Goal: Book appointment/travel/reservation

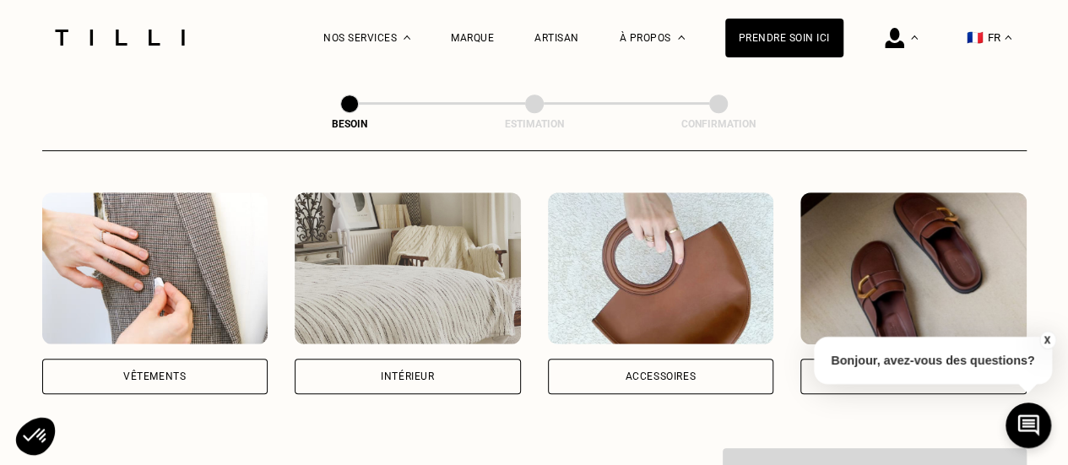
scroll to position [361, 0]
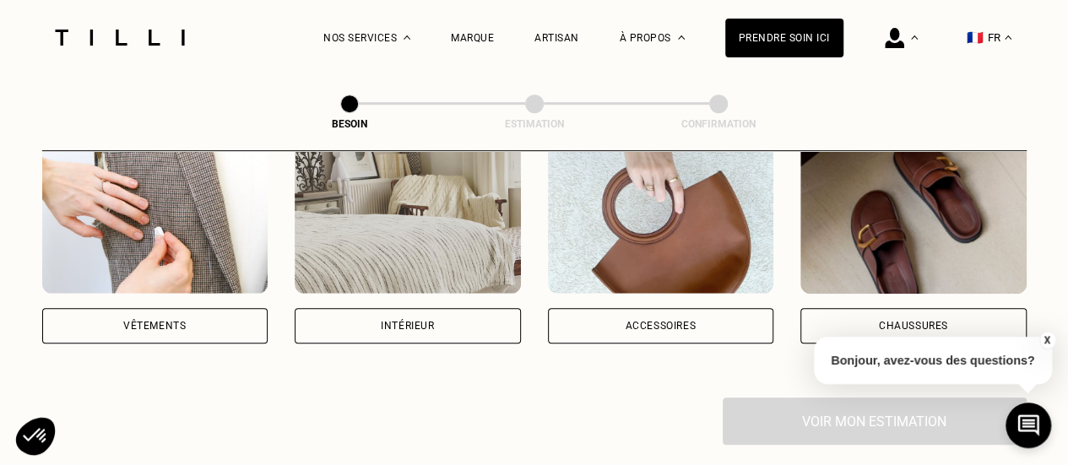
click at [212, 266] on img at bounding box center [155, 218] width 226 height 152
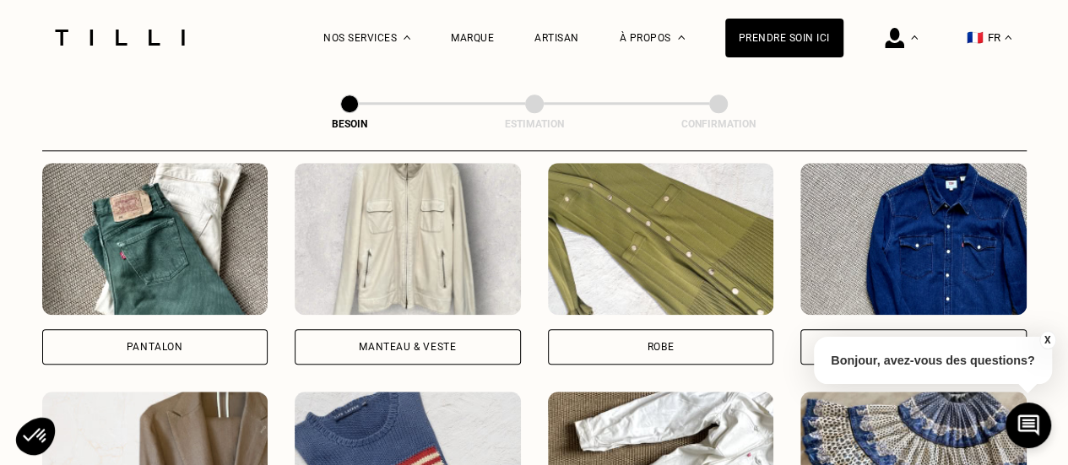
scroll to position [799, 0]
click at [172, 269] on img at bounding box center [155, 239] width 226 height 152
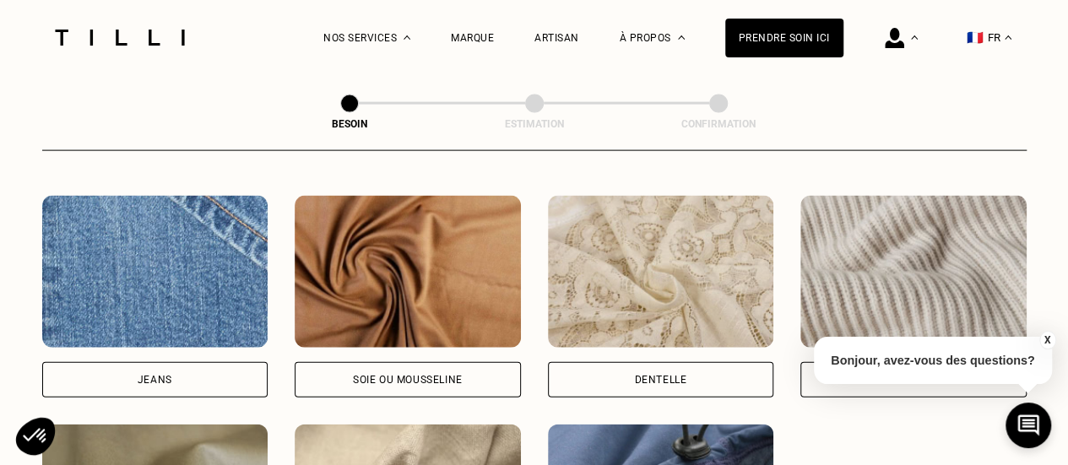
scroll to position [1793, 0]
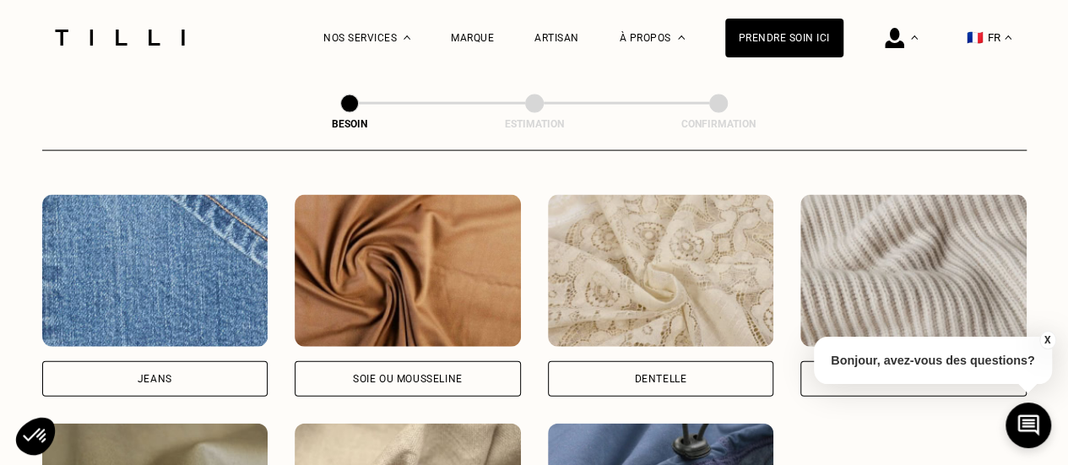
click at [166, 317] on img at bounding box center [155, 271] width 226 height 152
select select "FR"
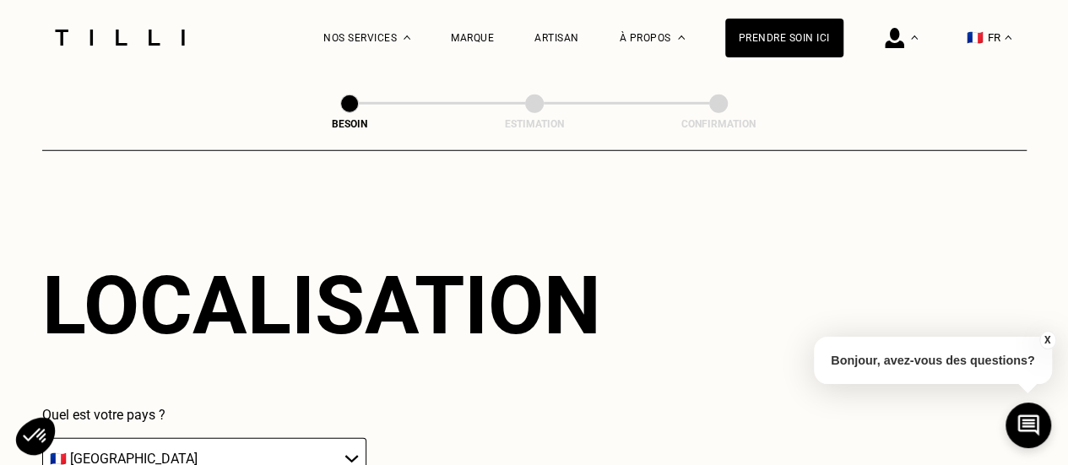
scroll to position [2480, 0]
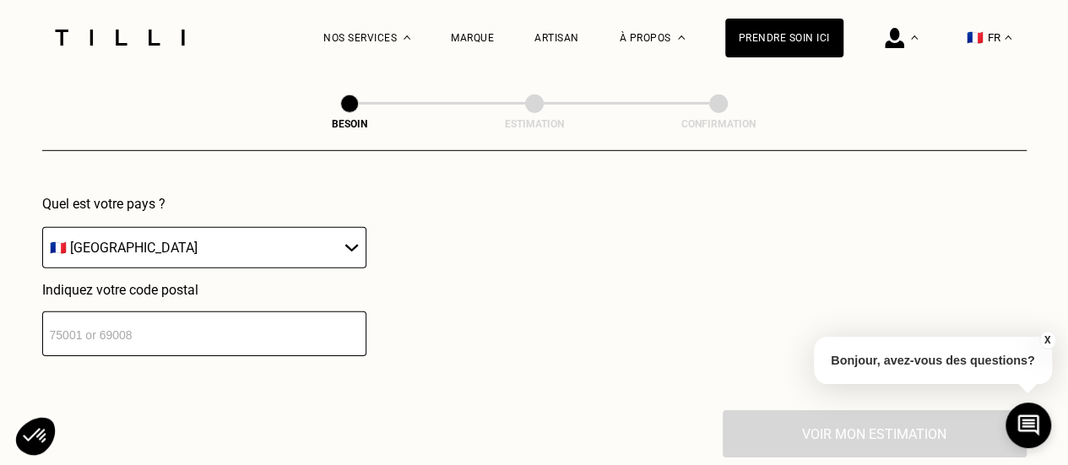
click at [118, 337] on input "number" at bounding box center [204, 334] width 324 height 45
type input "75018"
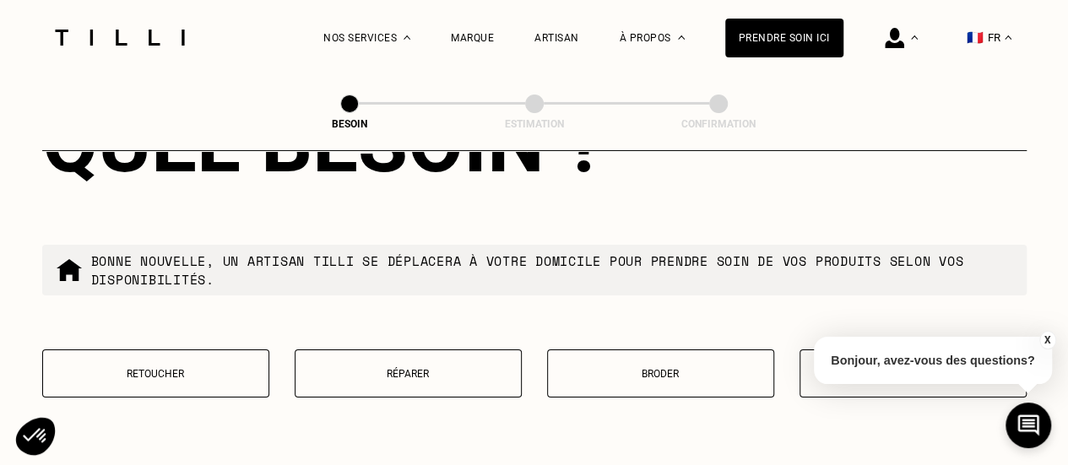
scroll to position [2941, 0]
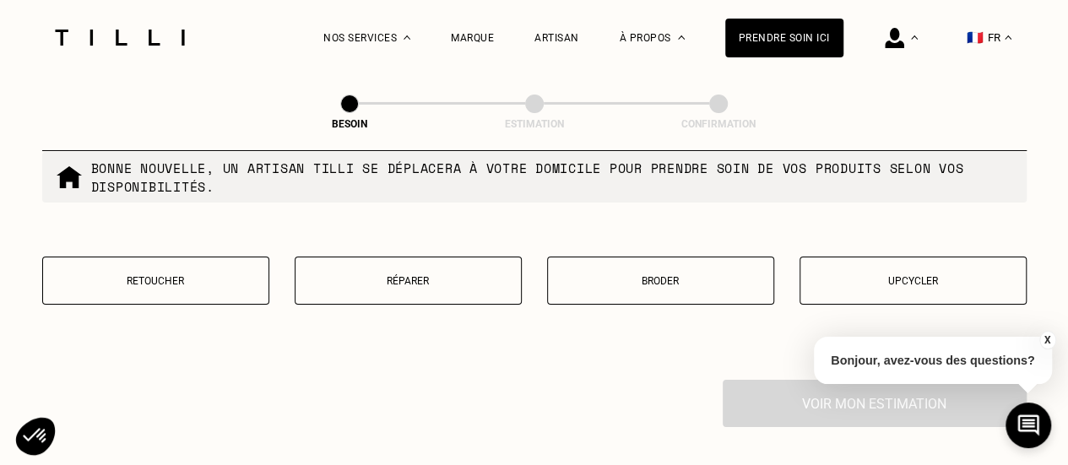
click at [434, 285] on button "Réparer" at bounding box center [408, 281] width 227 height 48
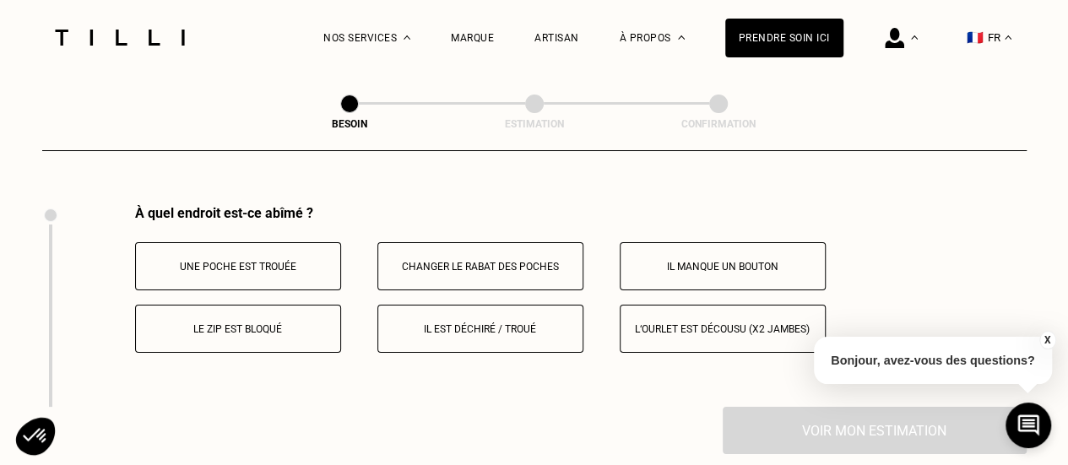
scroll to position [3121, 0]
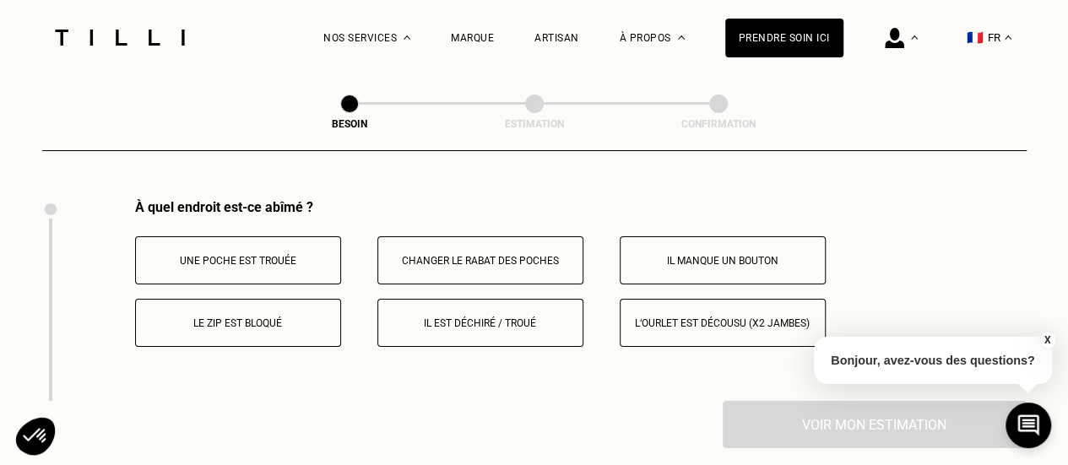
click at [464, 320] on button "Il est déchiré / troué" at bounding box center [481, 323] width 206 height 48
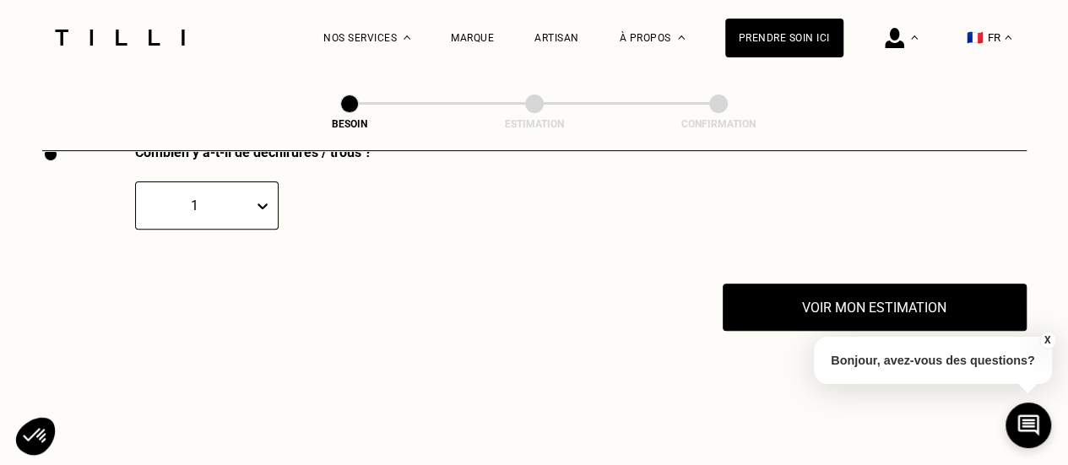
scroll to position [3366, 0]
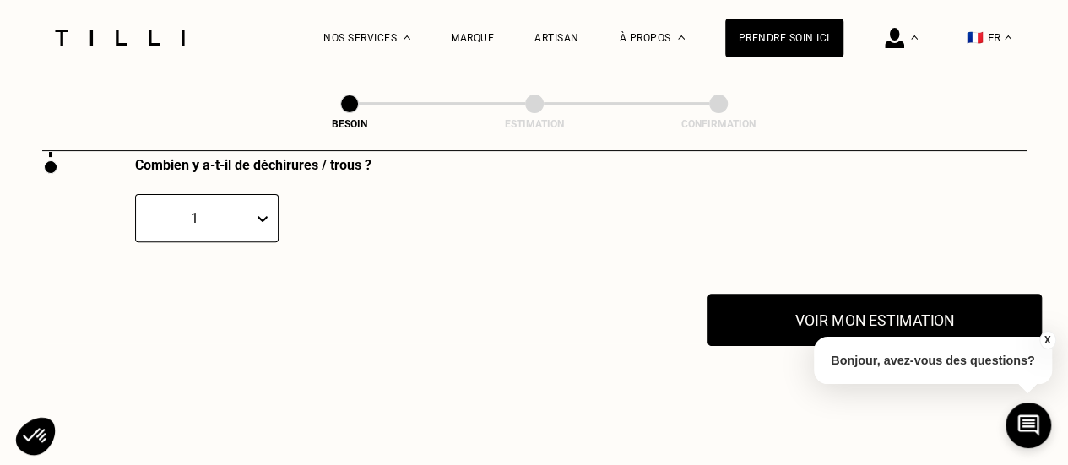
click at [799, 306] on button "Voir mon estimation" at bounding box center [875, 320] width 334 height 52
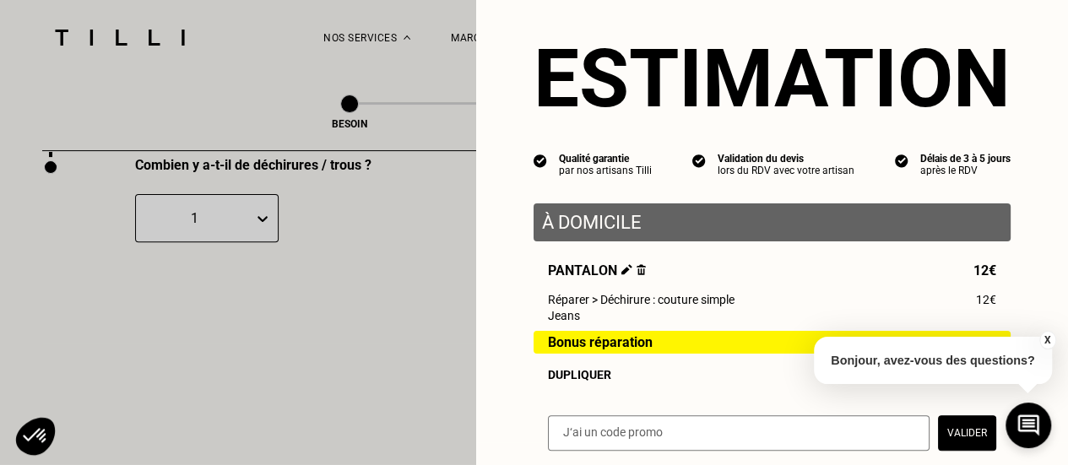
scroll to position [220, 0]
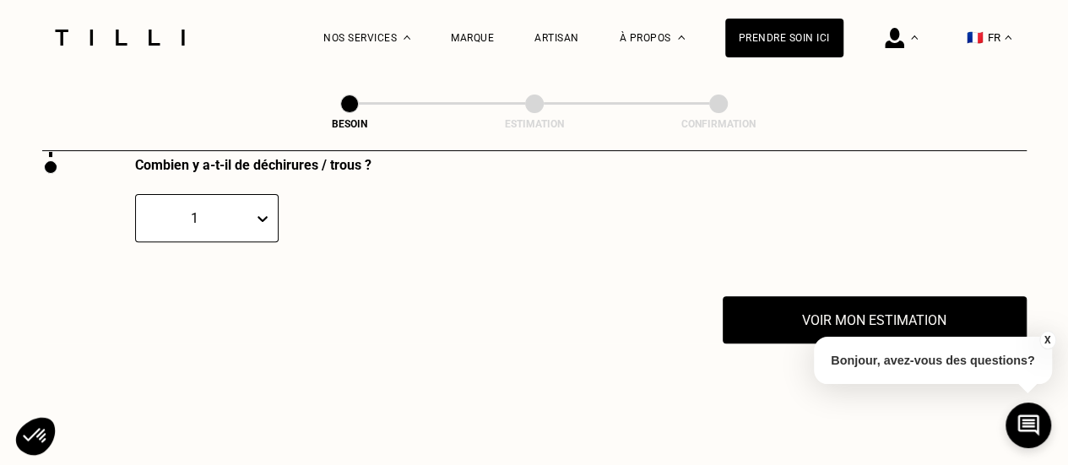
click at [1050, 342] on button "X" at bounding box center [1047, 340] width 17 height 19
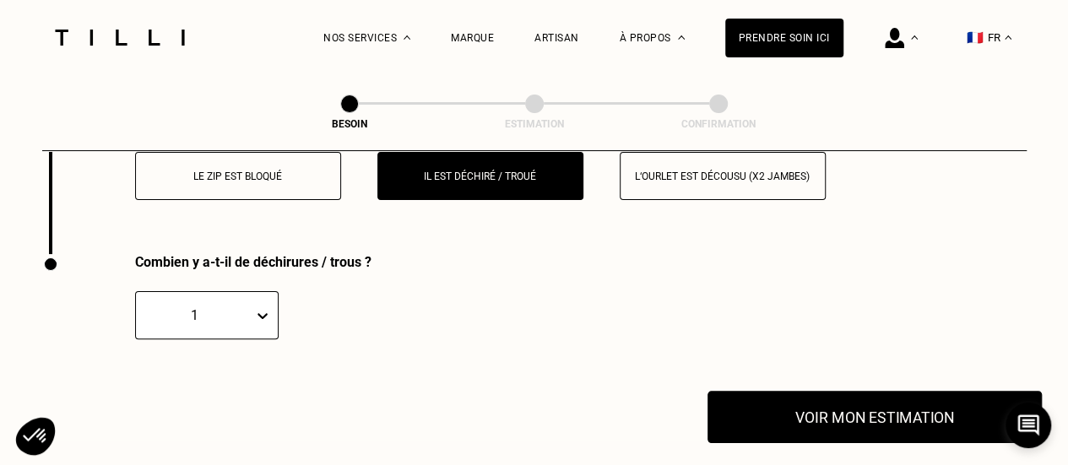
scroll to position [3268, 0]
click at [825, 396] on button "Voir mon estimation" at bounding box center [875, 417] width 334 height 52
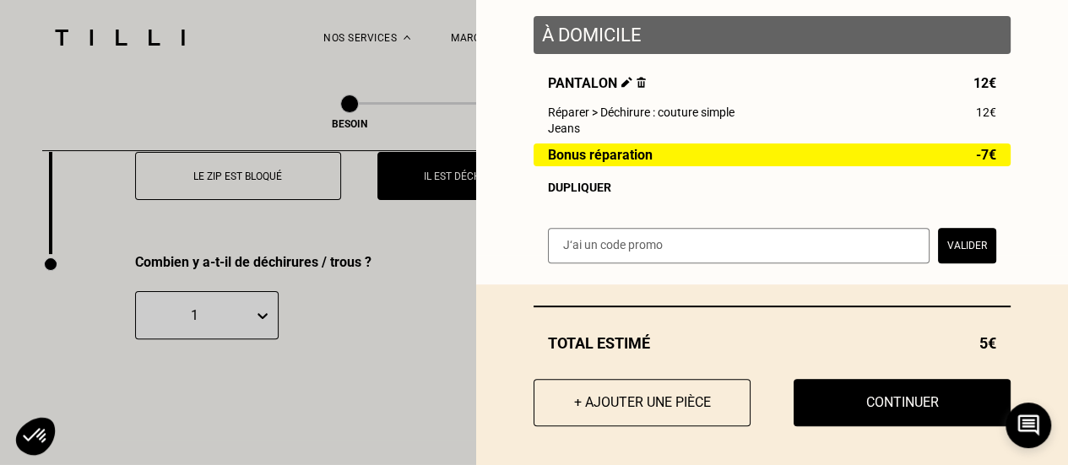
scroll to position [220, 0]
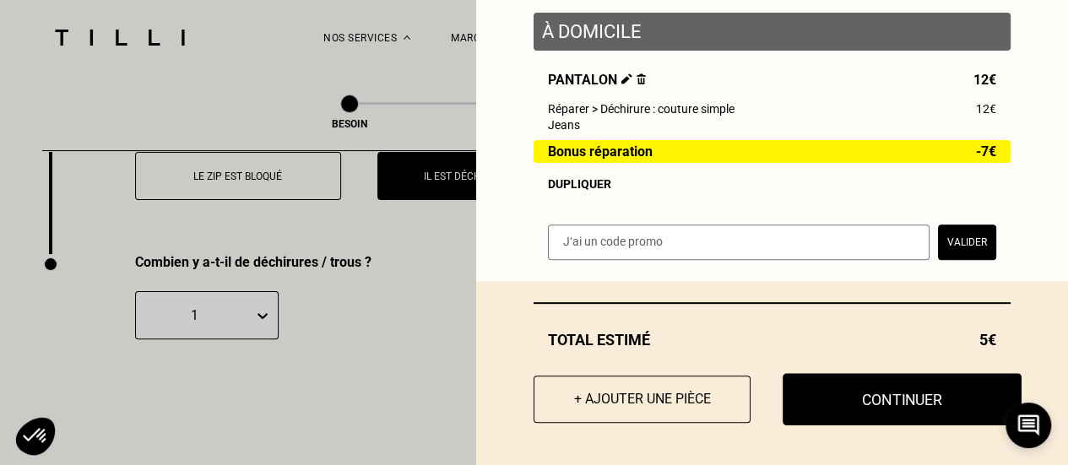
click at [861, 399] on button "Continuer" at bounding box center [902, 399] width 239 height 52
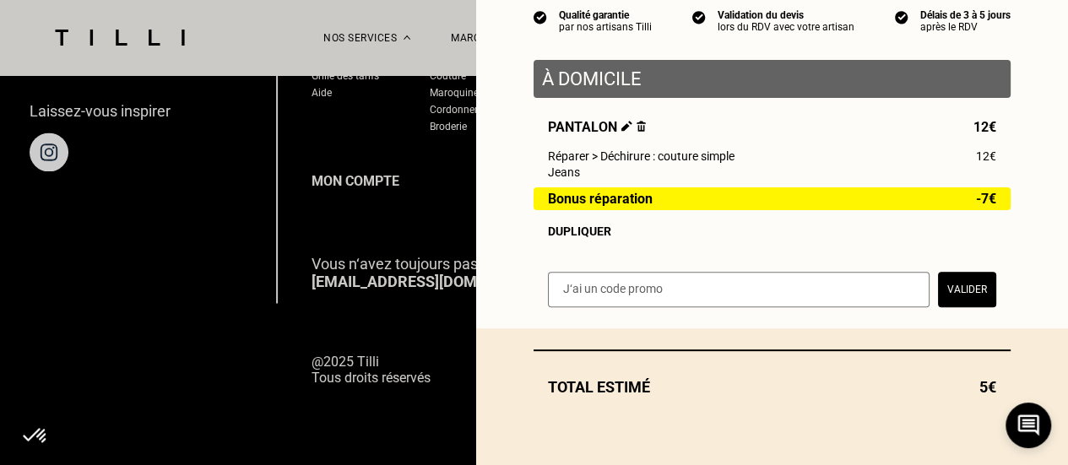
scroll to position [172, 0]
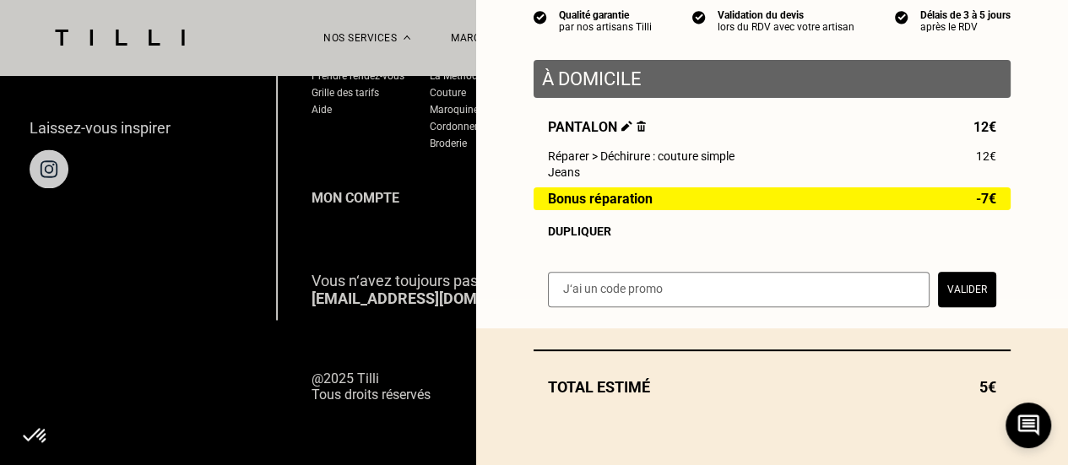
select select "FR"
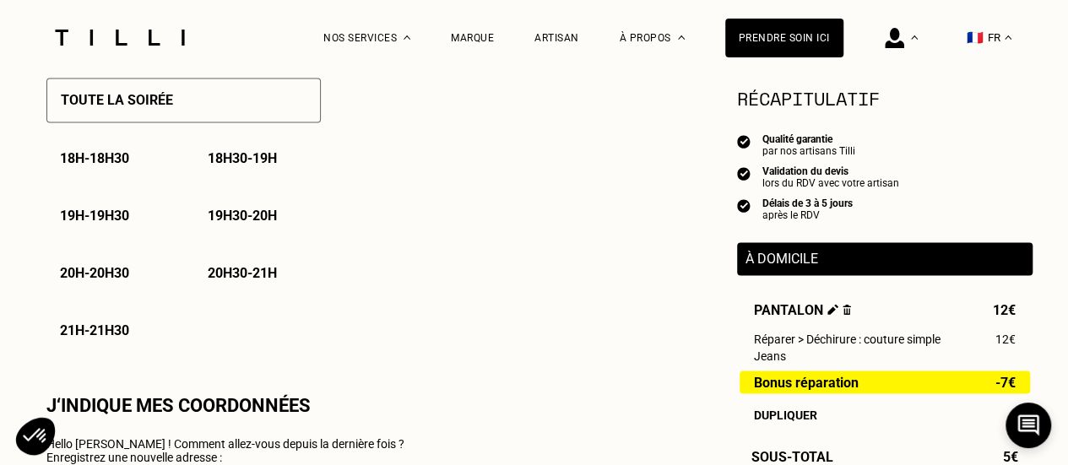
type input "06 63 91 51 83"
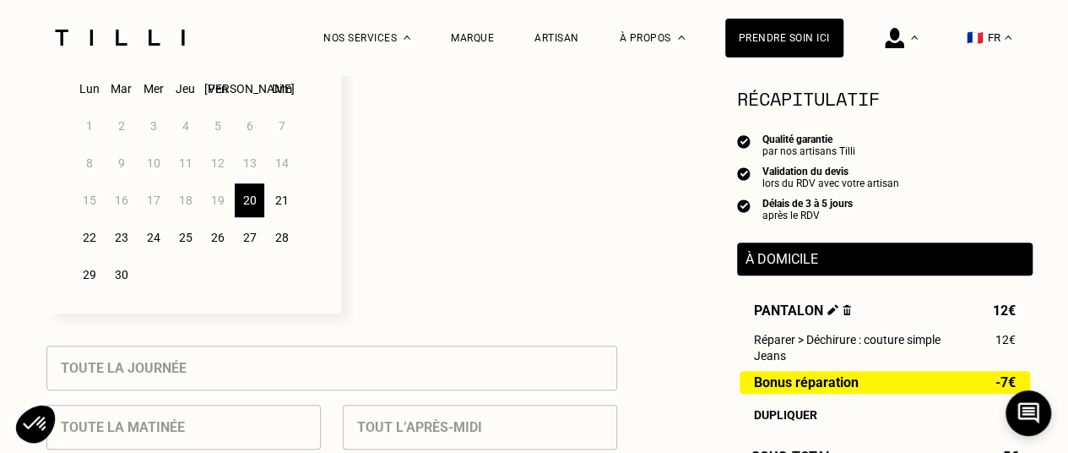
scroll to position [514, 0]
click at [280, 209] on div "21" at bounding box center [282, 201] width 30 height 34
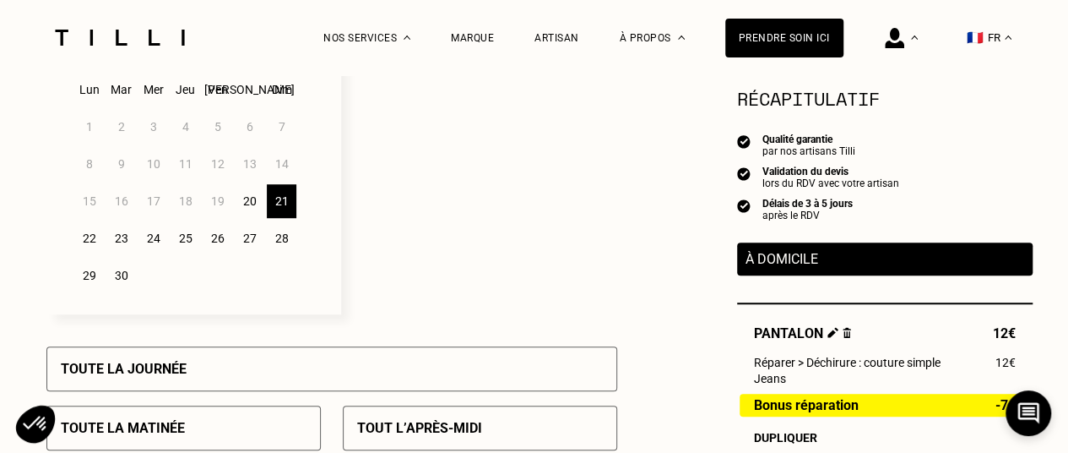
scroll to position [611, 0]
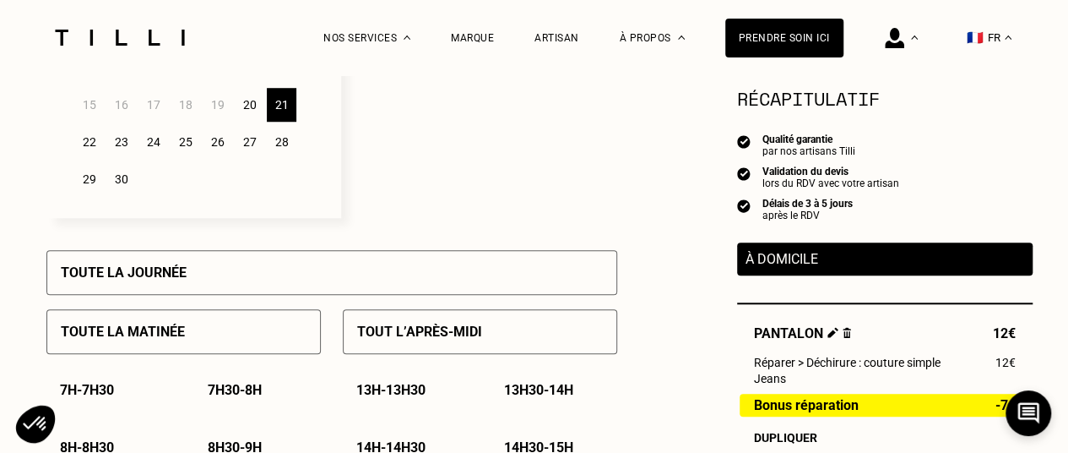
click at [262, 278] on div "Toute la journée" at bounding box center [331, 272] width 571 height 45
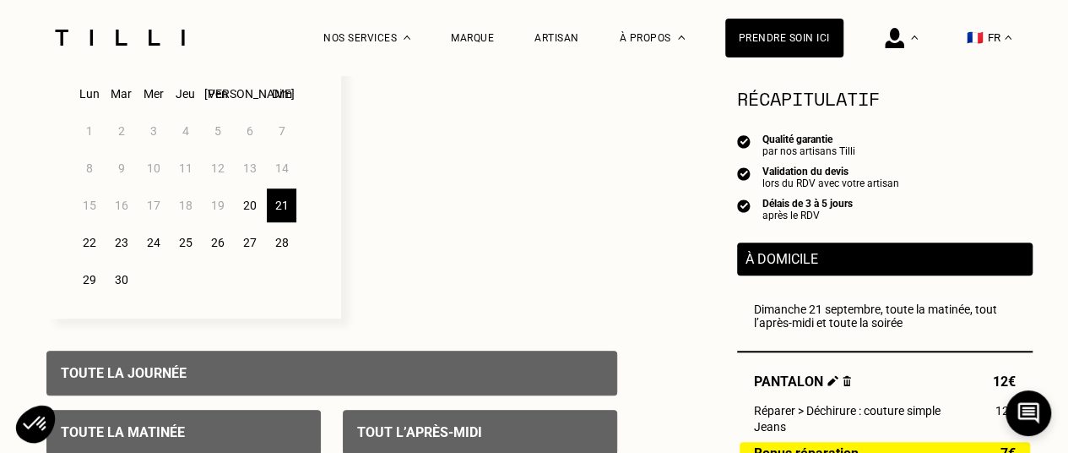
scroll to position [511, 0]
click at [120, 239] on div "23" at bounding box center [121, 242] width 30 height 34
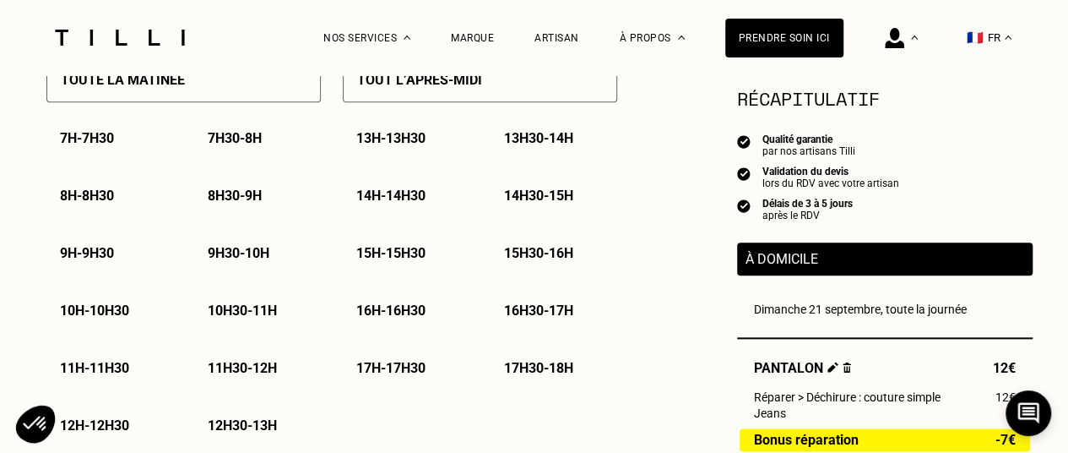
scroll to position [959, 0]
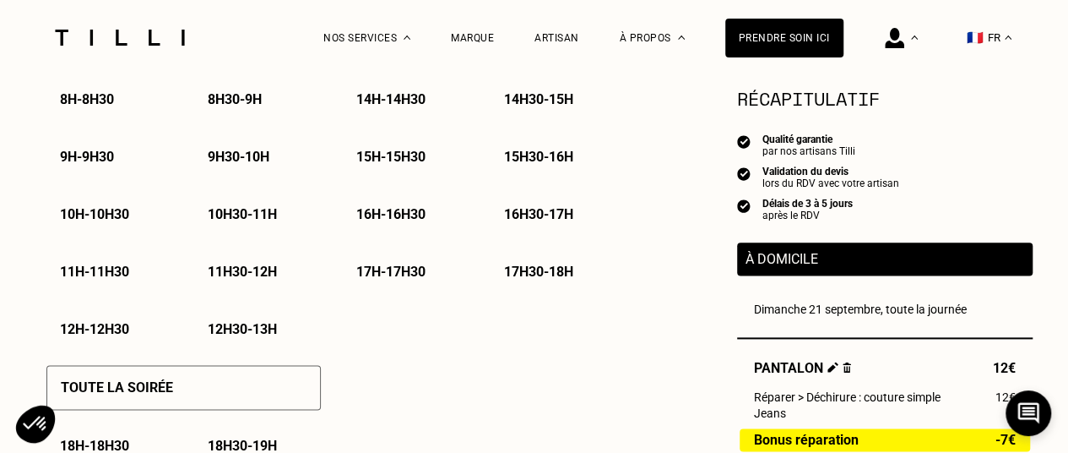
click at [96, 337] on p "12h - 12h30" at bounding box center [94, 329] width 69 height 16
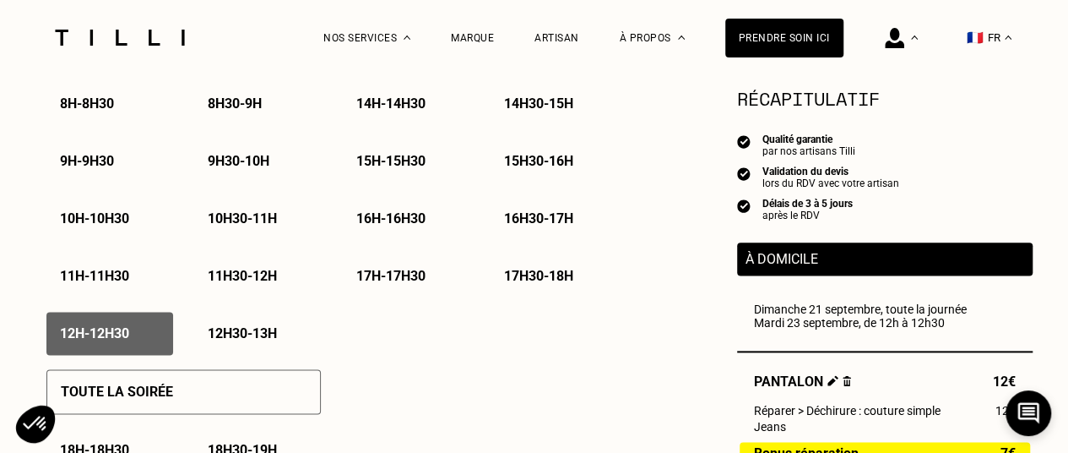
scroll to position [957, 0]
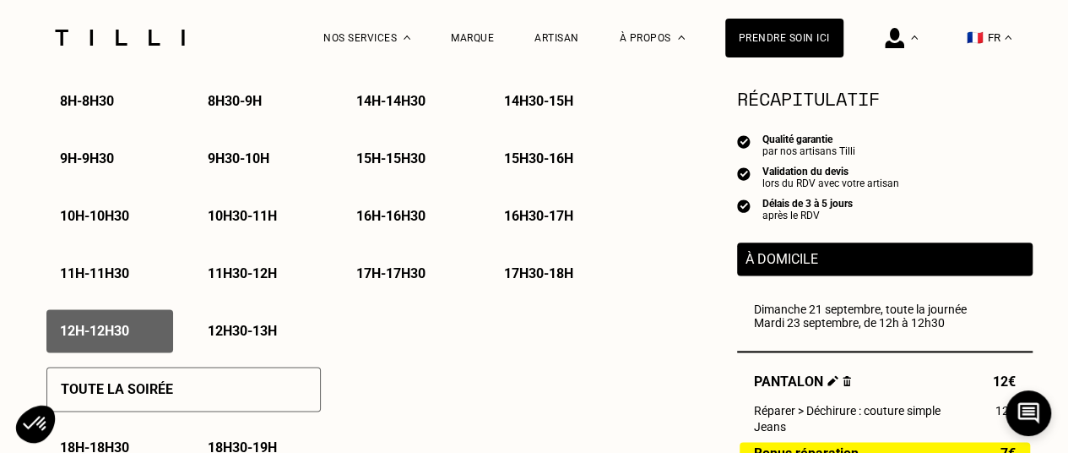
click at [260, 331] on p "12h30 - 13h" at bounding box center [242, 331] width 69 height 16
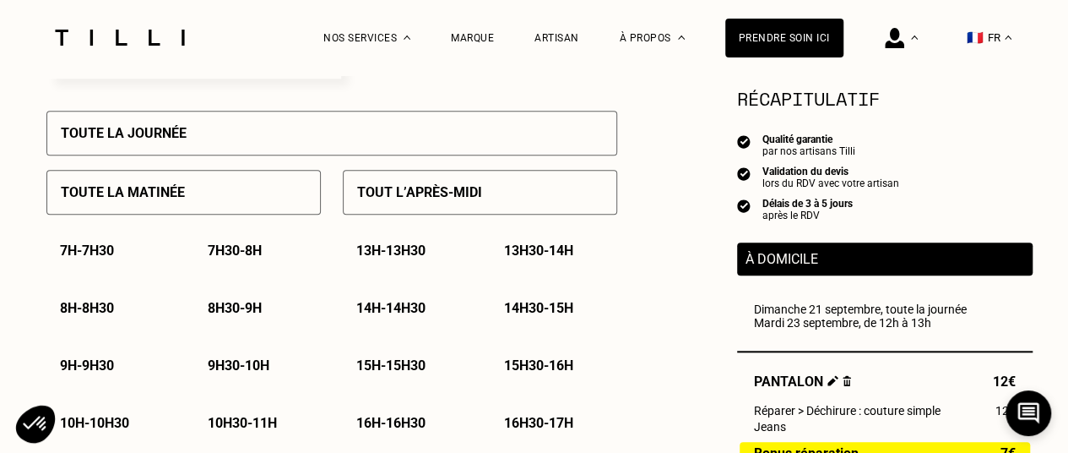
scroll to position [749, 0]
click at [399, 257] on p "13h - 13h30" at bounding box center [390, 251] width 69 height 16
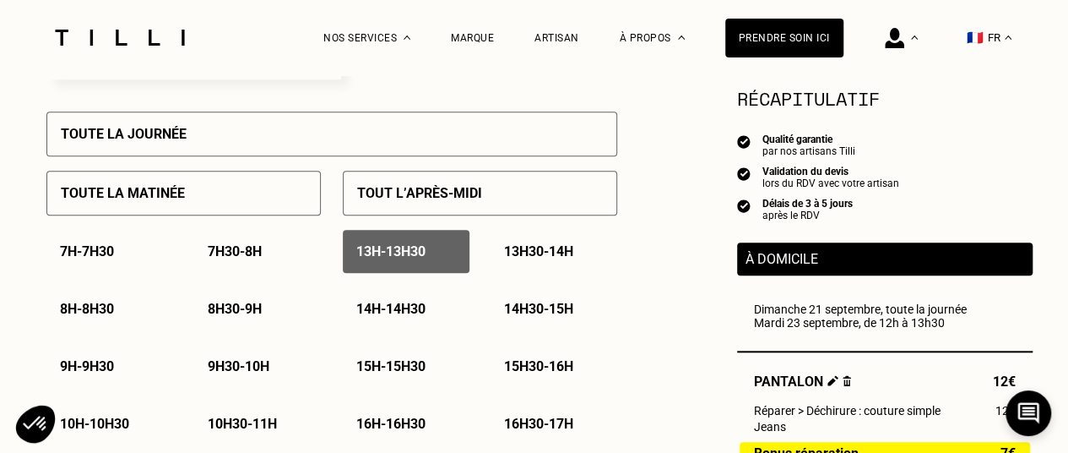
click at [543, 253] on p "13h30 - 14h" at bounding box center [538, 251] width 69 height 16
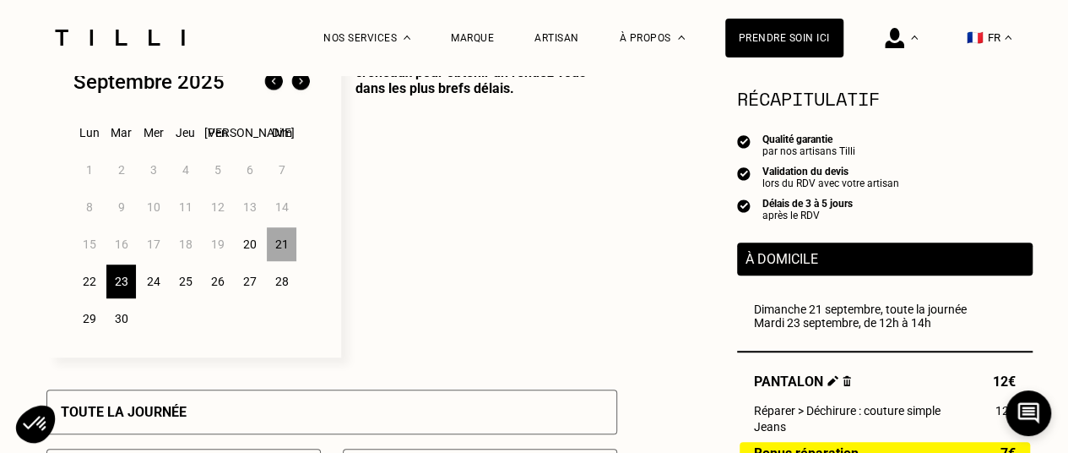
scroll to position [473, 0]
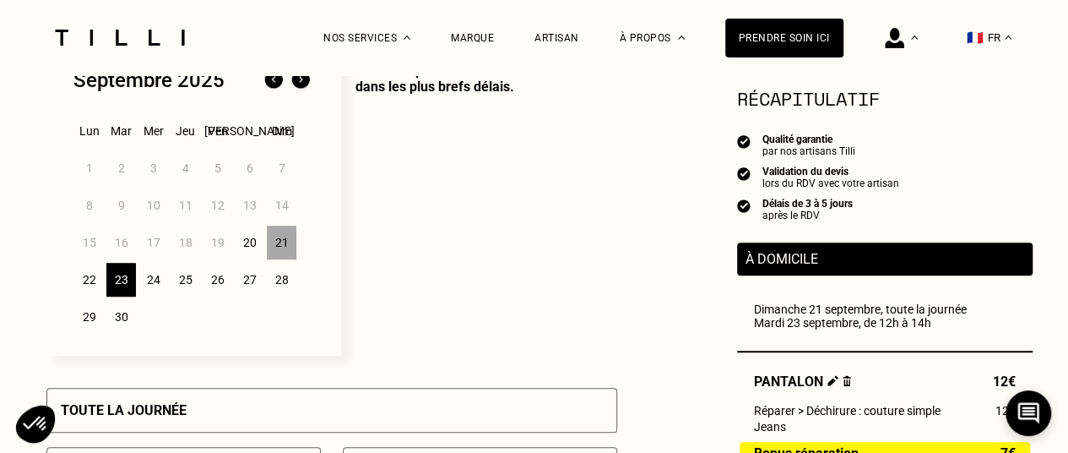
click at [221, 283] on div "26" at bounding box center [218, 280] width 30 height 34
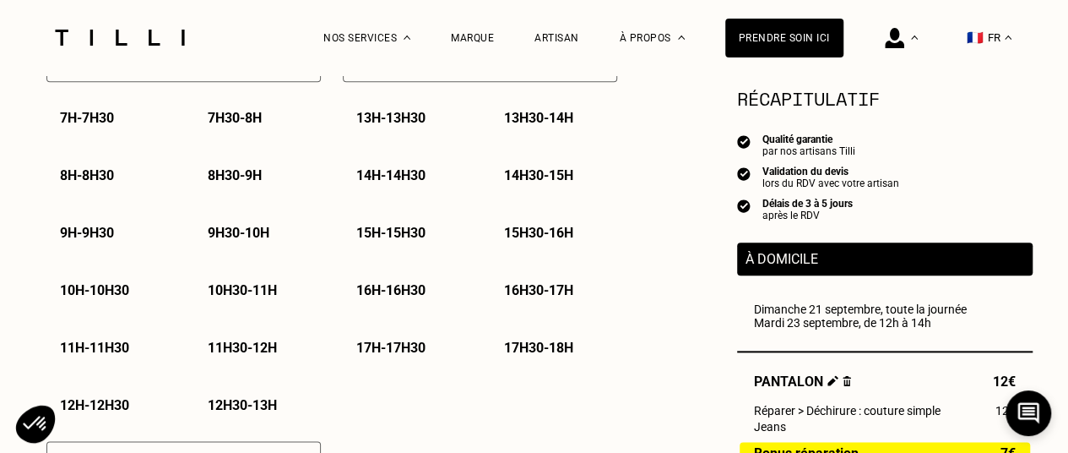
scroll to position [882, 0]
click at [108, 409] on p "12h - 12h30" at bounding box center [94, 406] width 69 height 16
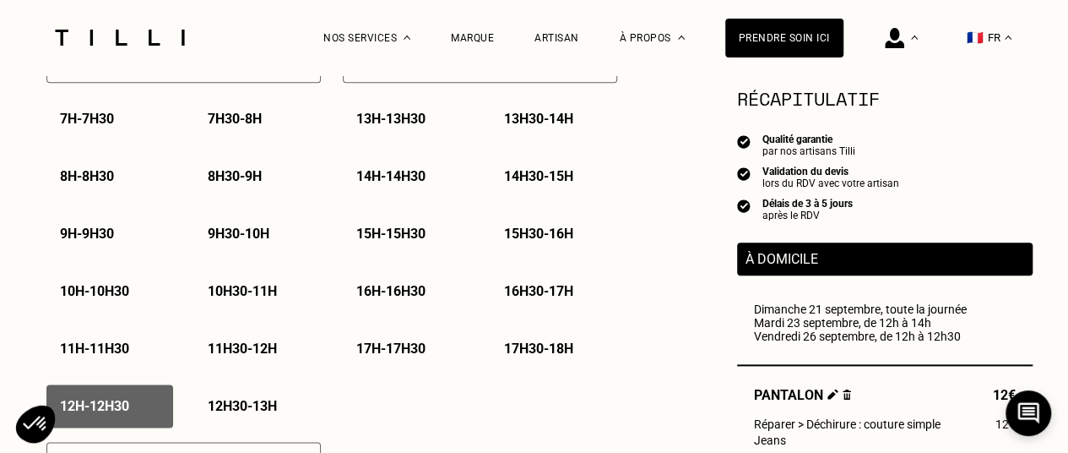
click at [238, 411] on p "12h30 - 13h" at bounding box center [242, 406] width 69 height 16
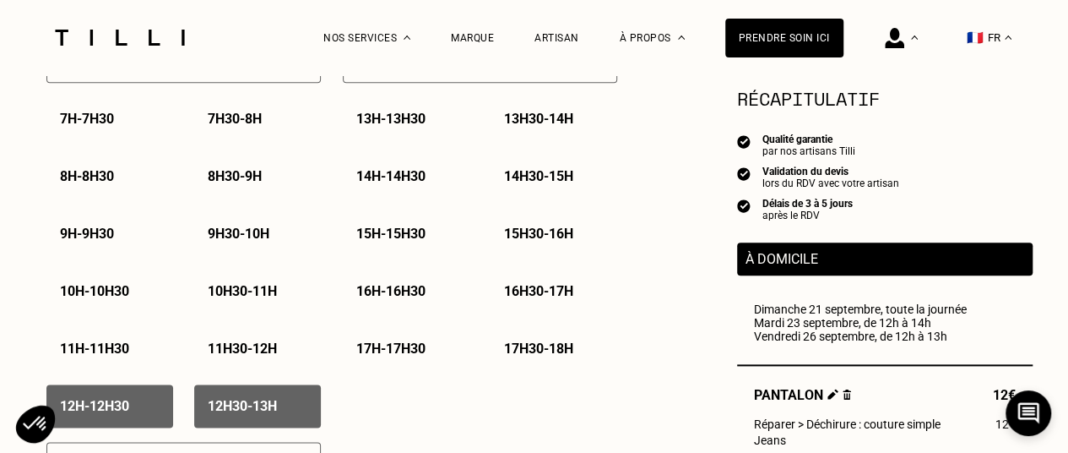
click at [389, 126] on p "13h - 13h30" at bounding box center [390, 119] width 69 height 16
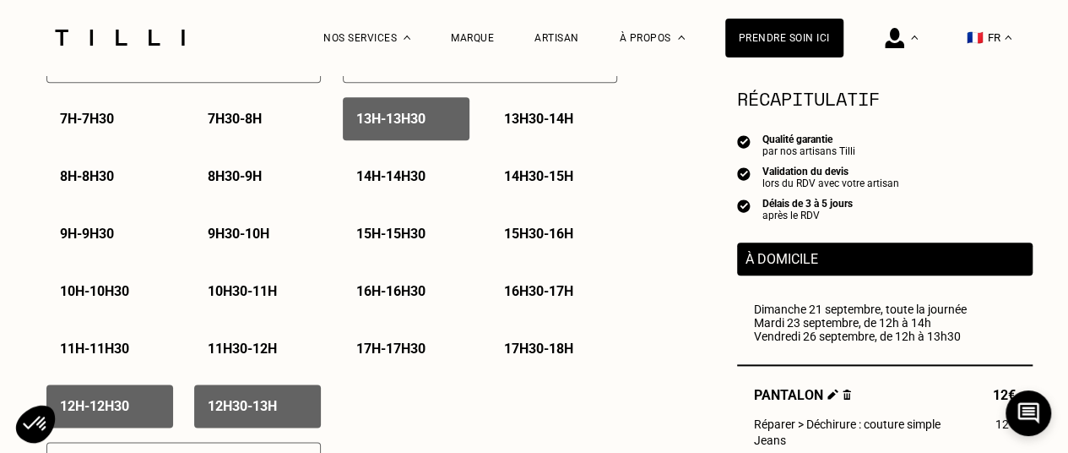
click at [532, 131] on div "13h30 - 14h" at bounding box center [554, 118] width 127 height 43
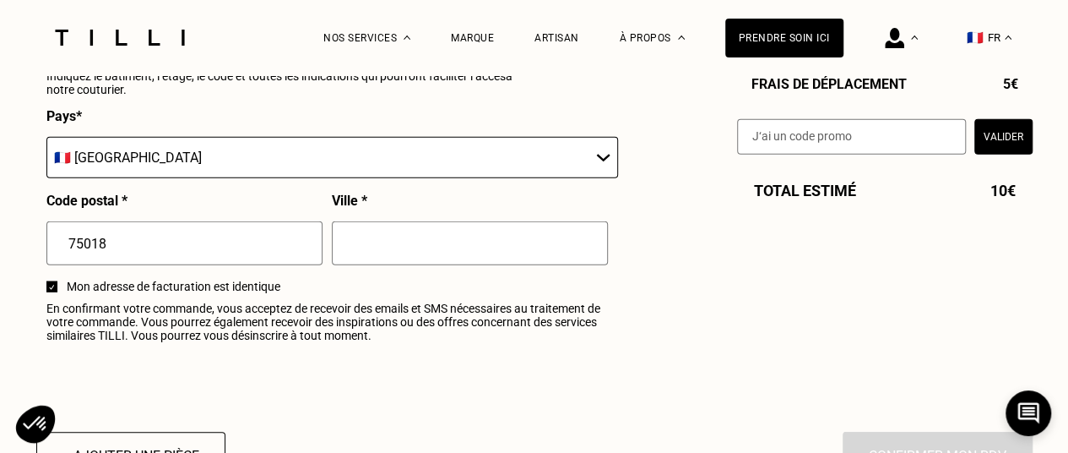
scroll to position [2072, 0]
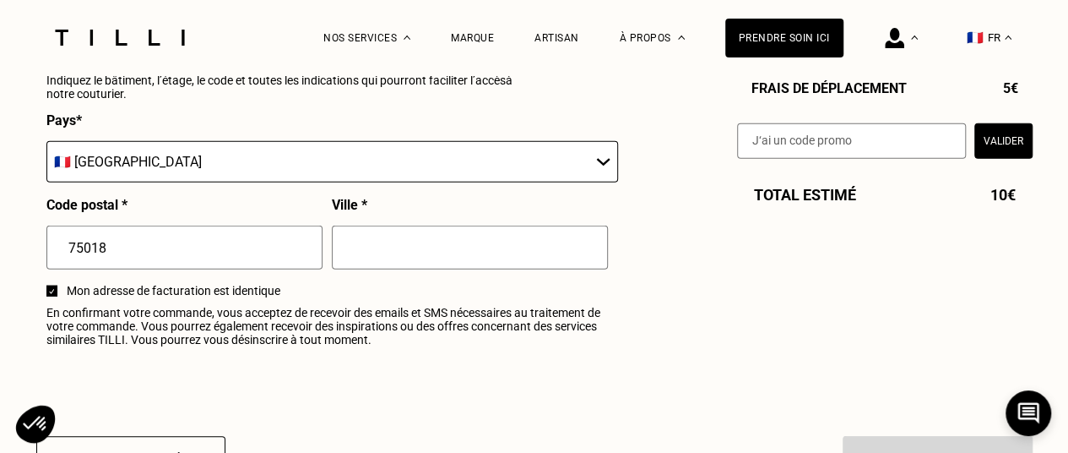
click at [416, 256] on input "text" at bounding box center [470, 247] width 276 height 44
type input "[GEOGRAPHIC_DATA]"
type input "[STREET_ADDRESS]"
type input "A8726B1 Esc B 3è étage Droite"
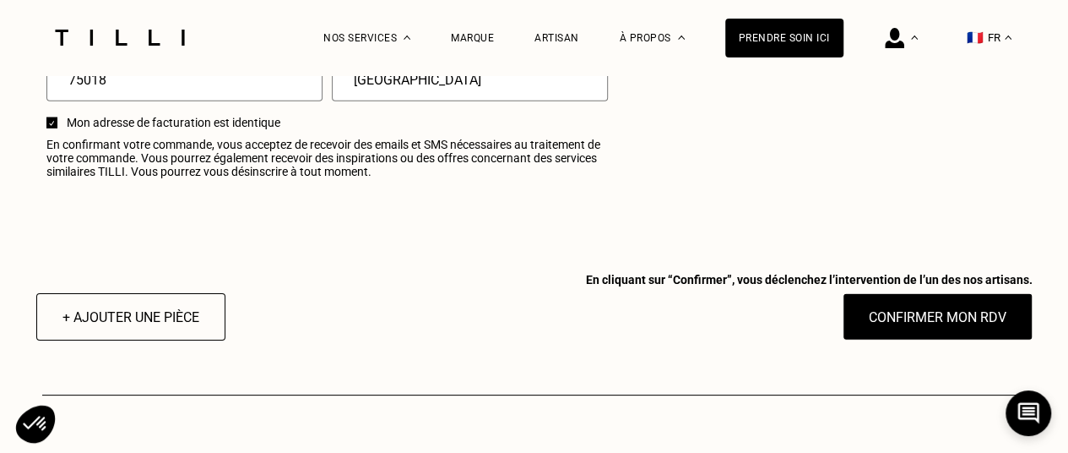
scroll to position [2241, 0]
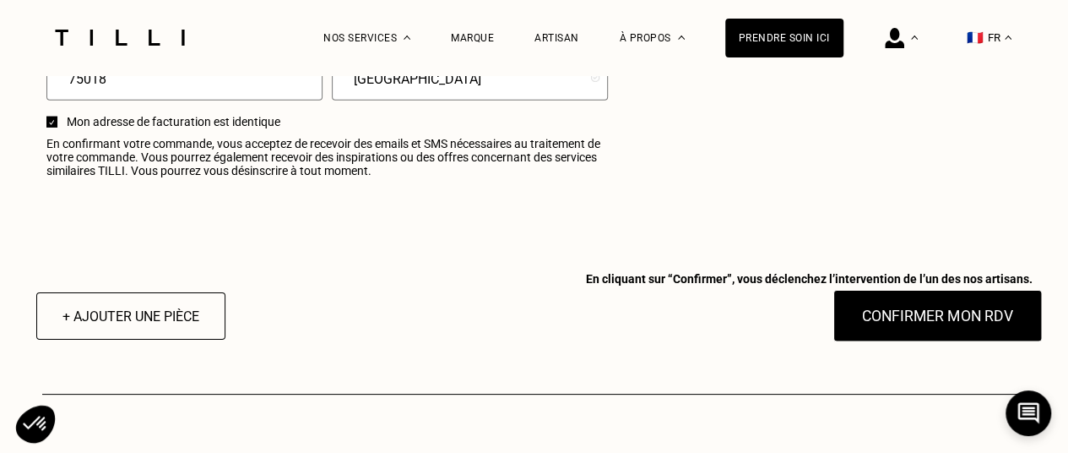
click at [888, 325] on button "Confirmer mon RDV" at bounding box center [937, 316] width 209 height 52
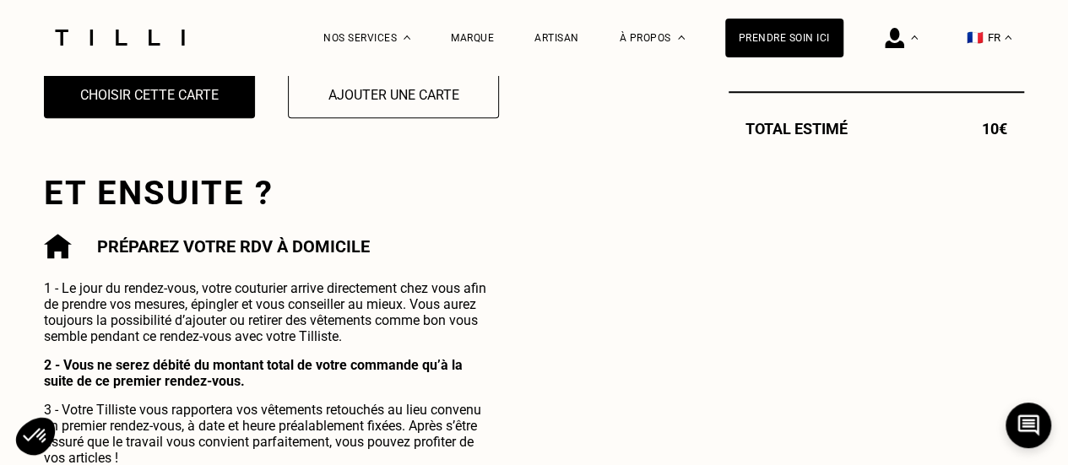
scroll to position [731, 0]
